Goal: Information Seeking & Learning: Find specific fact

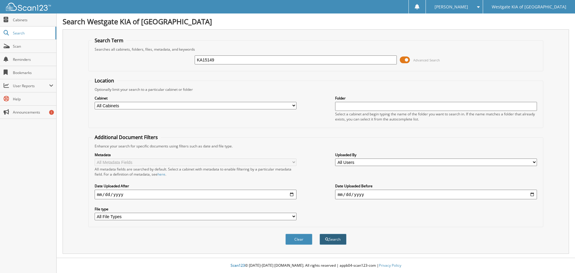
type input "KA15149"
click at [334, 235] on button "Search" at bounding box center [333, 239] width 27 height 11
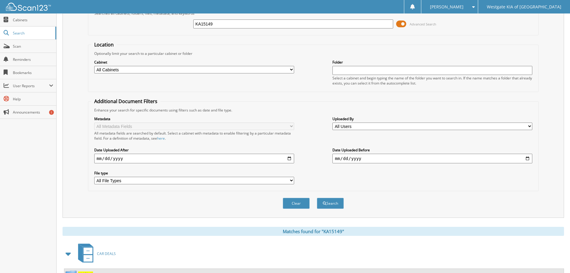
scroll to position [95, 0]
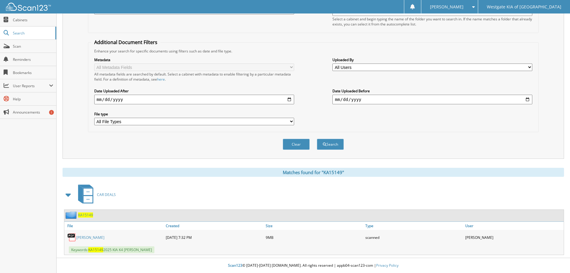
click at [95, 237] on link "[PERSON_NAME]" at bounding box center [90, 237] width 28 height 5
